Goal: Task Accomplishment & Management: Manage account settings

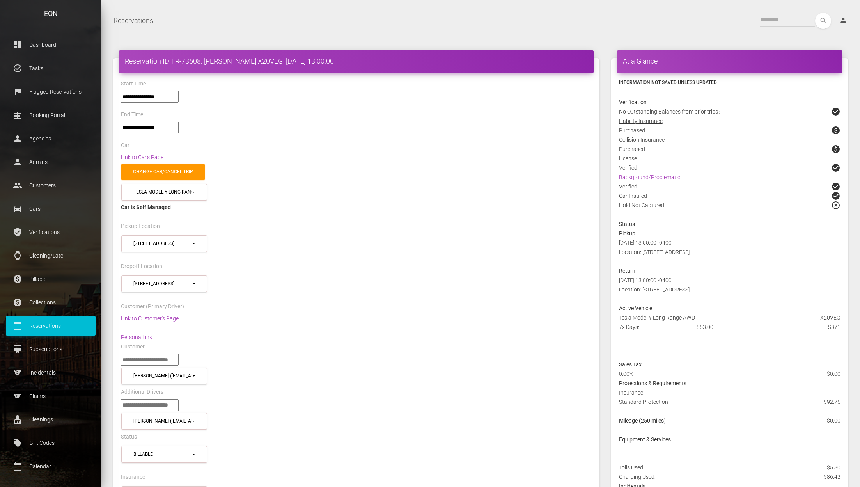
select select "*****"
select select
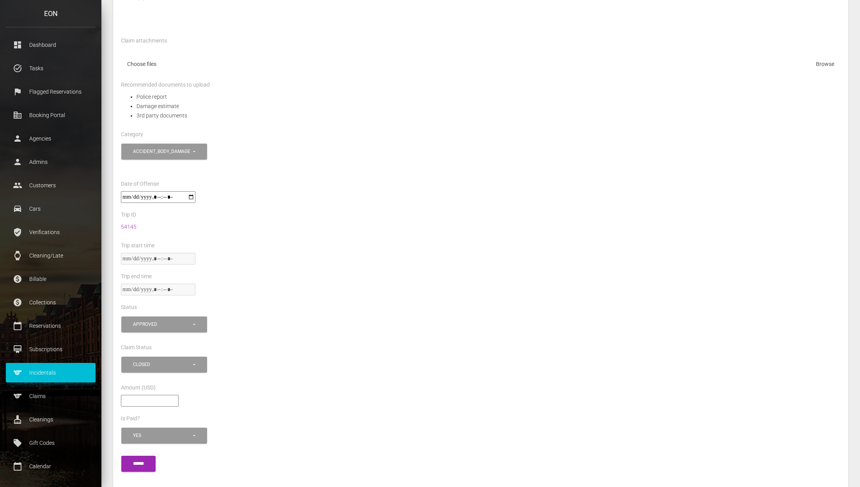
scroll to position [246, 0]
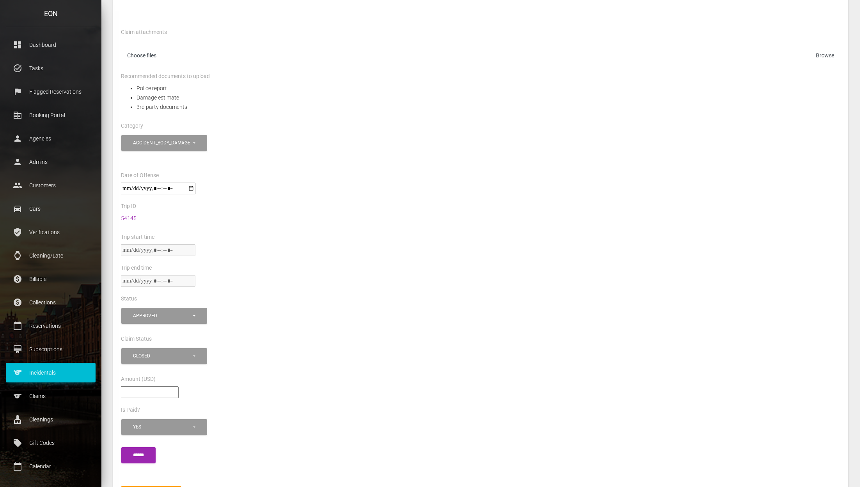
click at [50, 381] on link "sports Incidentals" at bounding box center [51, 373] width 90 height 20
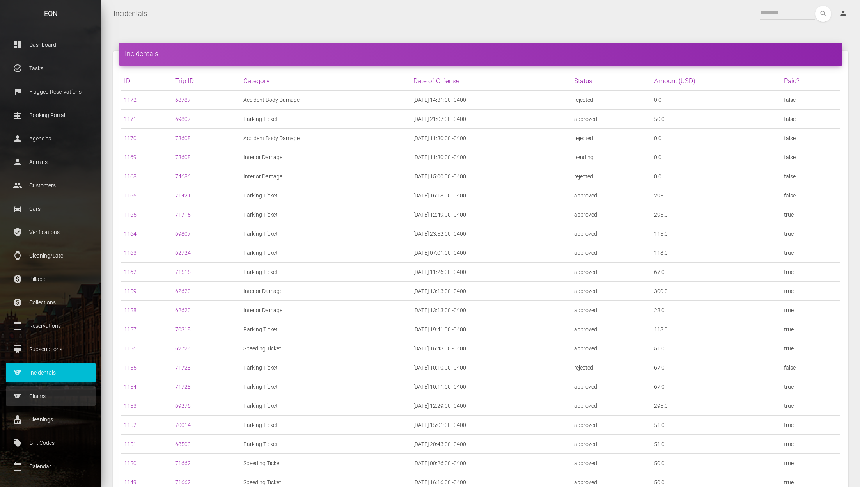
click at [41, 401] on p "Claims" at bounding box center [51, 396] width 78 height 12
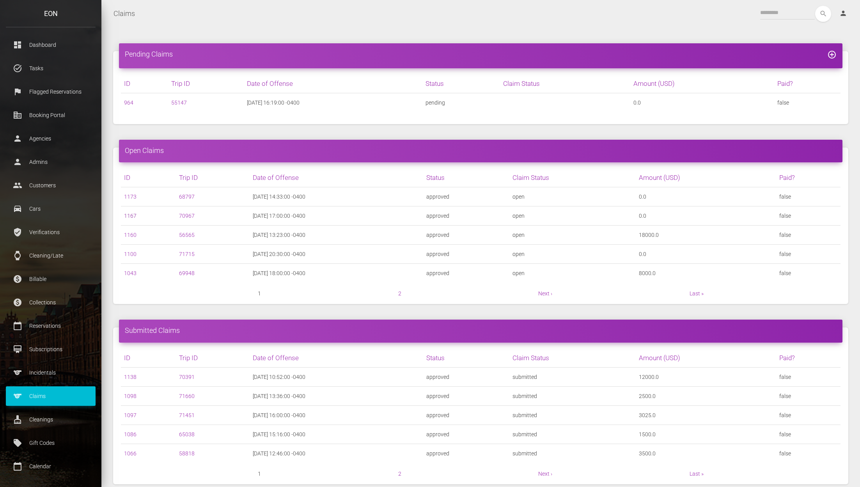
click at [132, 218] on link "1167" at bounding box center [130, 216] width 12 height 6
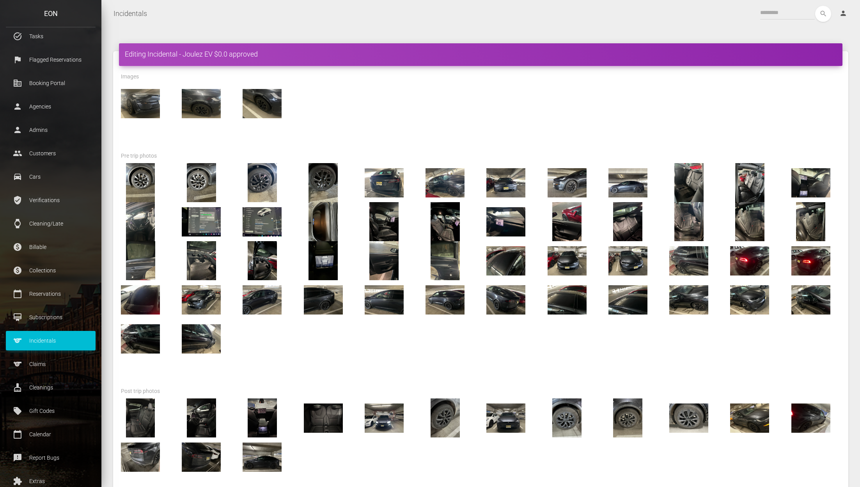
scroll to position [33, 0]
click at [60, 291] on p "Reservations" at bounding box center [51, 293] width 78 height 12
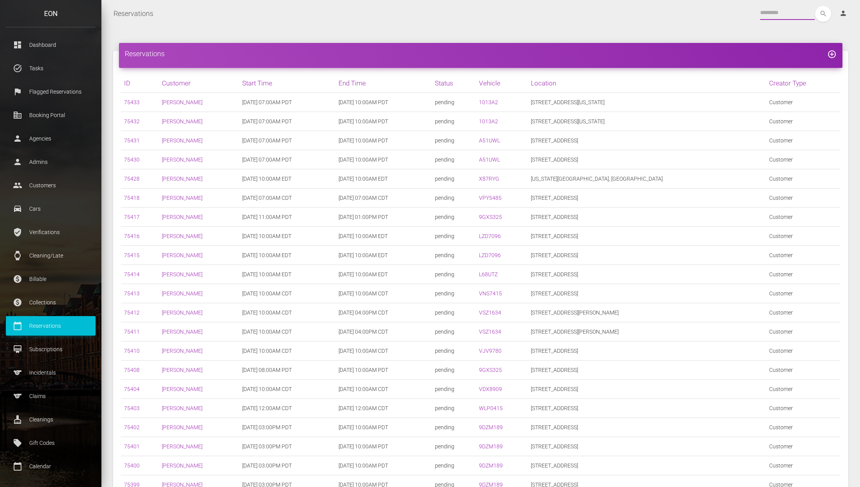
click at [766, 11] on input "text" at bounding box center [787, 13] width 55 height 14
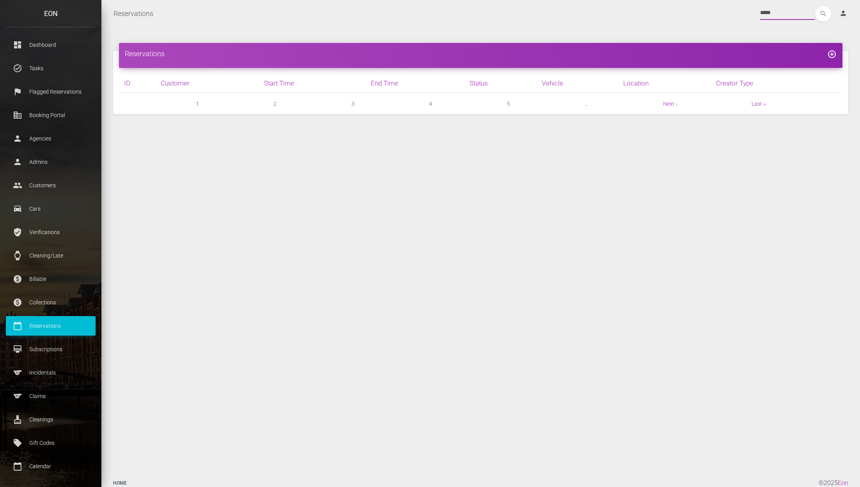
type input "*****"
click at [815, 6] on button "search" at bounding box center [823, 14] width 16 height 16
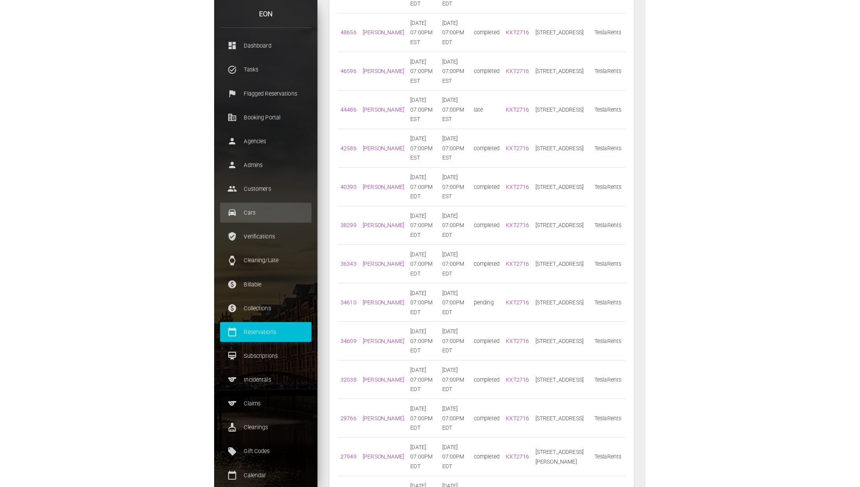
scroll to position [158, 0]
